Goal: Use online tool/utility: Utilize a website feature to perform a specific function

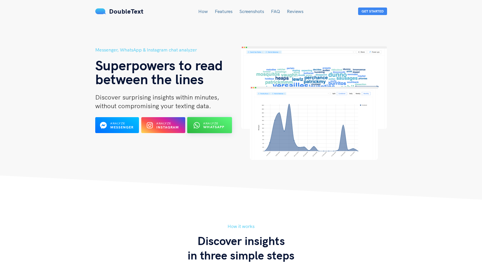
drag, startPoint x: 0, startPoint y: 0, endPoint x: 206, endPoint y: 125, distance: 240.4
click at [206, 125] on span "Analyze" at bounding box center [211, 124] width 15 height 4
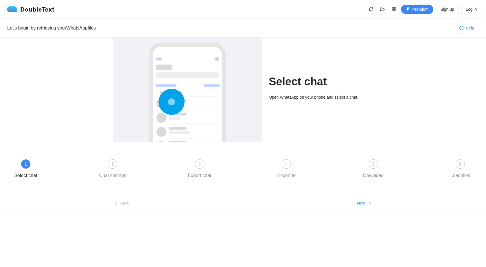
click at [12, 171] on div "1 Select chat" at bounding box center [52, 170] width 87 height 21
click at [332, 98] on div "Open WhatsApp on your phone and select a chat." at bounding box center [321, 97] width 105 height 6
drag, startPoint x: 178, startPoint y: 97, endPoint x: 111, endPoint y: 131, distance: 75.8
click at [172, 102] on circle at bounding box center [172, 102] width 0 height 0
click at [26, 168] on div "1" at bounding box center [25, 164] width 9 height 9
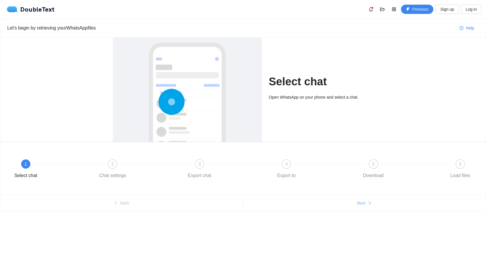
click at [364, 202] on span "Next" at bounding box center [361, 203] width 8 height 6
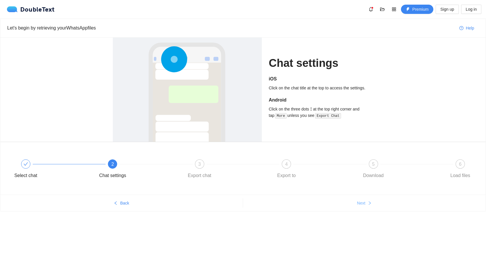
click at [364, 202] on span "Next" at bounding box center [361, 203] width 8 height 6
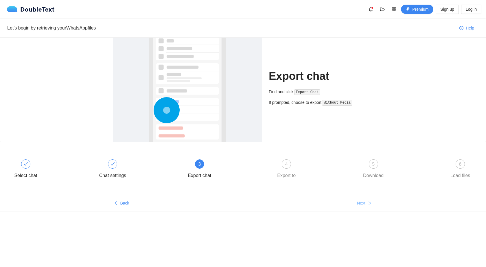
click at [364, 202] on span "Next" at bounding box center [361, 203] width 8 height 6
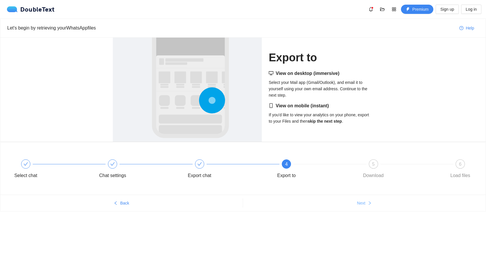
click at [364, 202] on span "Next" at bounding box center [361, 203] width 8 height 6
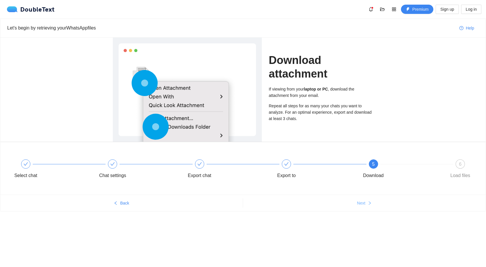
click at [364, 202] on span "Next" at bounding box center [361, 203] width 8 height 6
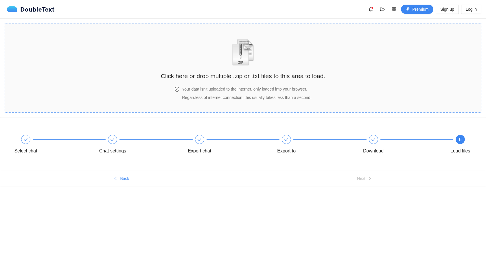
click at [246, 83] on div "Click here or drop multiple .zip or .txt files to this area to load." at bounding box center [243, 56] width 164 height 54
click at [271, 98] on span "Regardless of internet connection, this usually takes less than a second." at bounding box center [246, 97] width 129 height 5
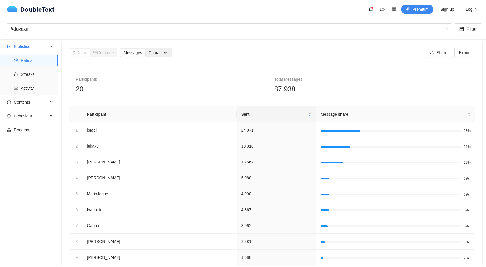
click at [160, 54] on span "Characters" at bounding box center [159, 52] width 20 height 5
click at [145, 49] on input "Characters" at bounding box center [145, 49] width 0 height 0
click at [135, 50] on span "Messages" at bounding box center [133, 52] width 19 height 5
click at [120, 49] on input "Messages" at bounding box center [120, 49] width 0 height 0
click at [24, 74] on span "Streaks" at bounding box center [37, 75] width 32 height 12
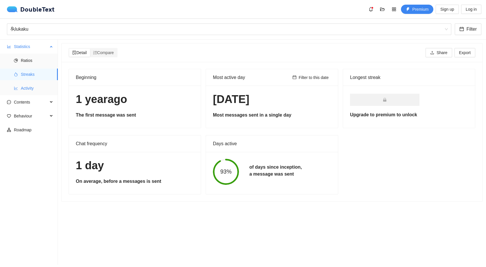
click at [37, 87] on span "Activity" at bounding box center [37, 89] width 32 height 12
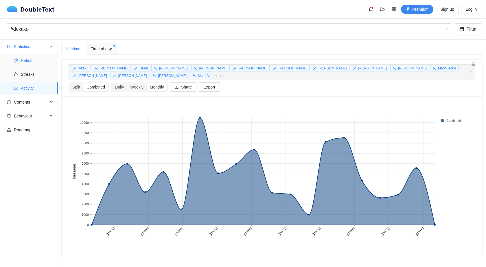
click at [28, 61] on span "Ratios" at bounding box center [37, 61] width 32 height 12
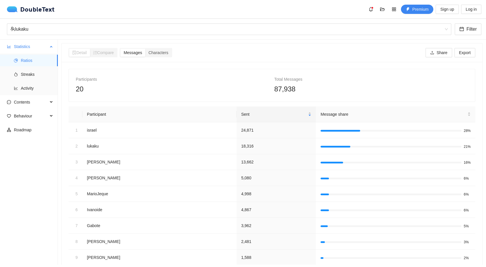
click at [34, 47] on span "Statistics" at bounding box center [31, 47] width 34 height 12
click at [39, 44] on span "Statistics" at bounding box center [31, 47] width 34 height 12
click at [48, 41] on div "Statistics" at bounding box center [29, 47] width 58 height 12
click at [324, 35] on div "lukaku" at bounding box center [229, 29] width 445 height 12
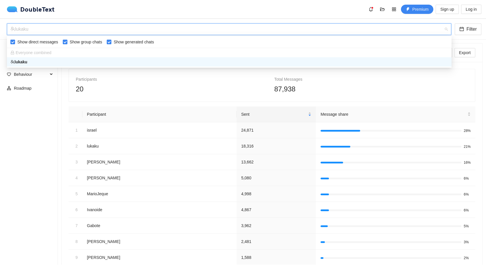
click at [67, 24] on div "lukaku" at bounding box center [226, 29] width 433 height 11
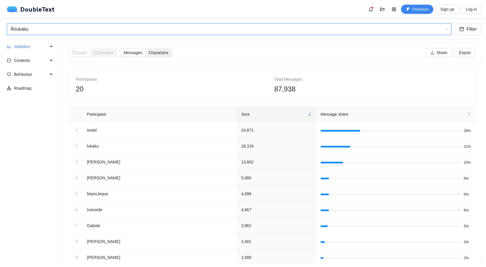
click at [156, 49] on div "Characters" at bounding box center [158, 53] width 26 height 8
click at [145, 49] on input "Characters" at bounding box center [145, 49] width 0 height 0
click at [128, 54] on span "Messages" at bounding box center [133, 52] width 19 height 5
click at [120, 49] on input "Messages" at bounding box center [120, 49] width 0 height 0
click at [439, 49] on button "Share" at bounding box center [439, 52] width 26 height 9
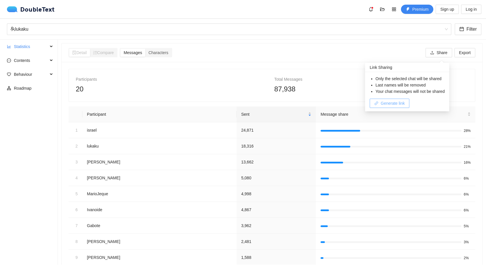
click at [397, 100] on button "Generate link" at bounding box center [390, 103] width 40 height 9
click at [396, 103] on span "Copy link" at bounding box center [389, 103] width 17 height 6
